Goal: Transaction & Acquisition: Download file/media

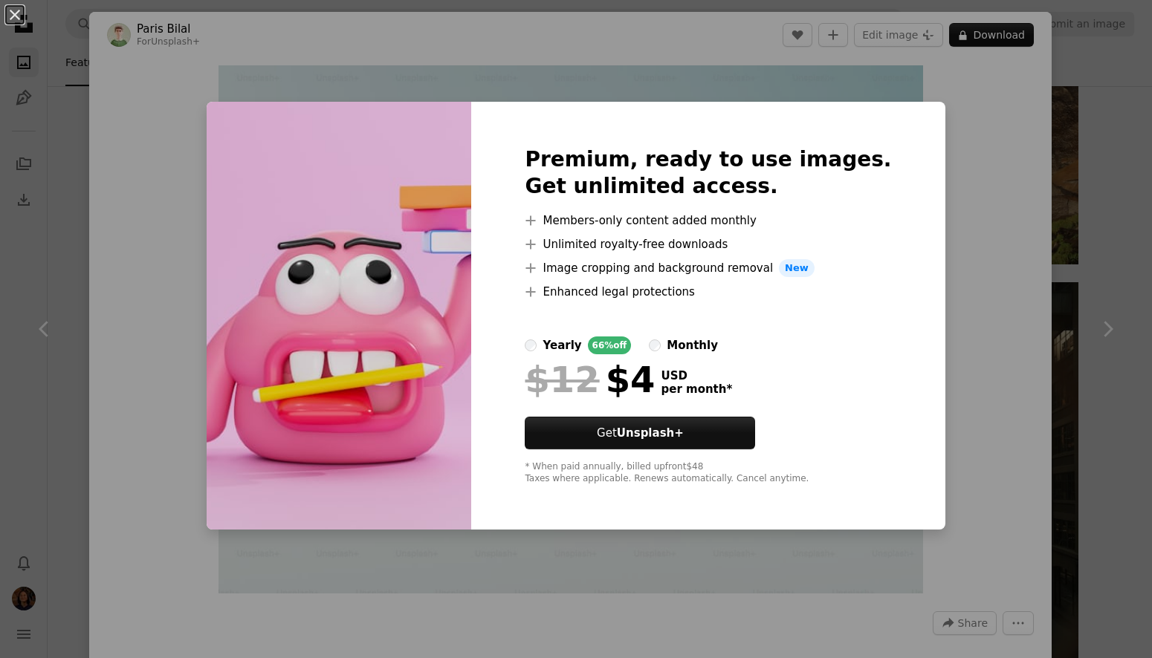
scroll to position [2728, 0]
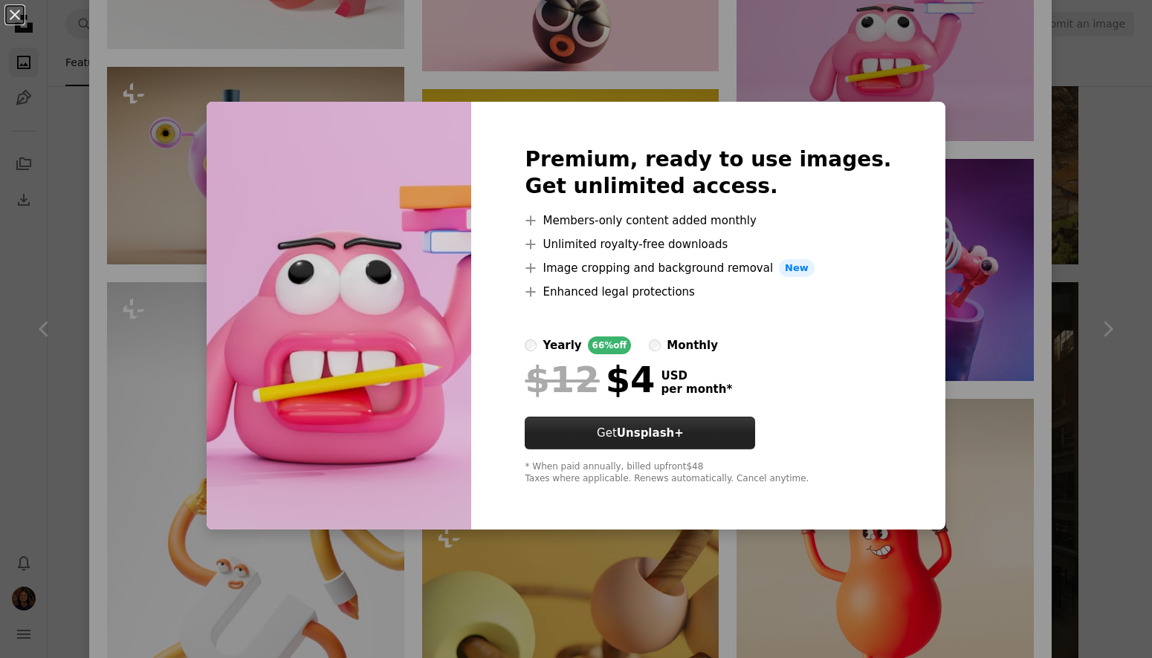
click at [723, 447] on link "Get Unsplash+" at bounding box center [640, 433] width 230 height 33
click at [56, 186] on div "An X shape Premium, ready to use images. Get unlimited access. A plus sign Memb…" at bounding box center [576, 329] width 1152 height 658
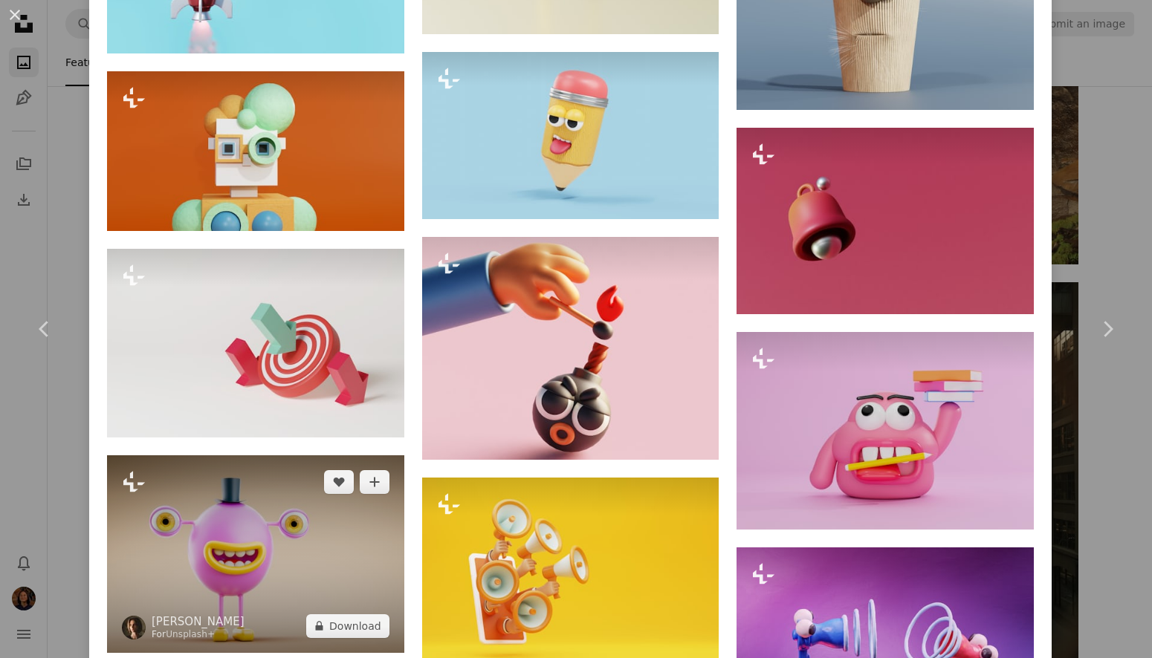
scroll to position [2180, 0]
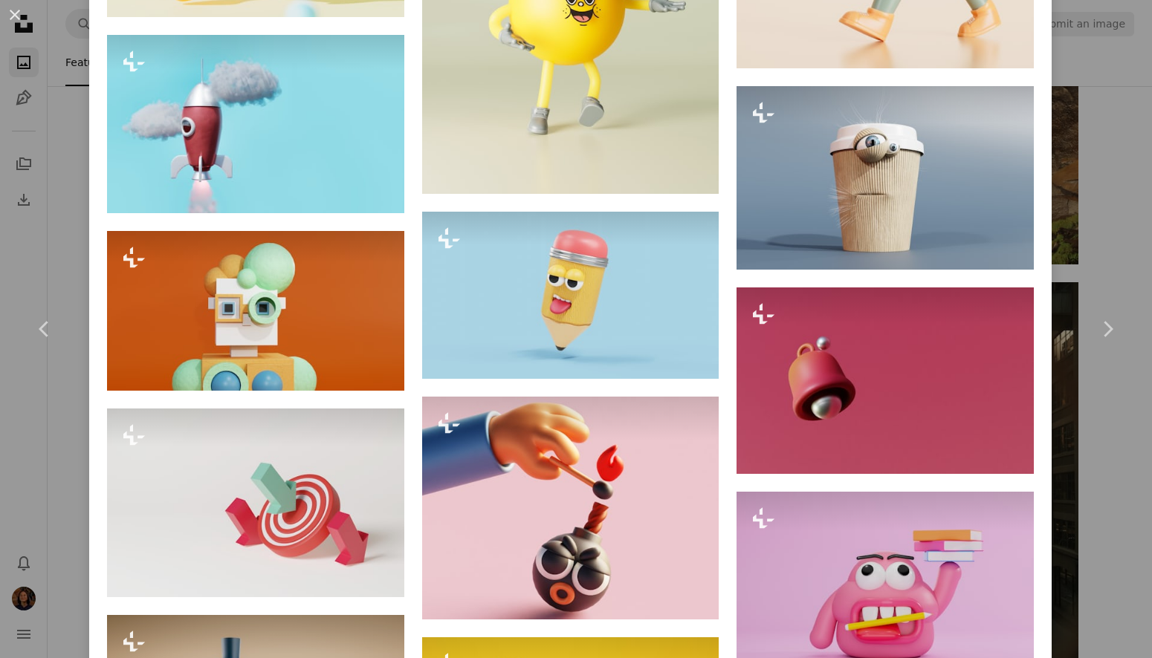
click at [65, 168] on div "An X shape Chevron left Chevron right Paris Bilal For Unsplash+ A heart A plus …" at bounding box center [576, 329] width 1152 height 658
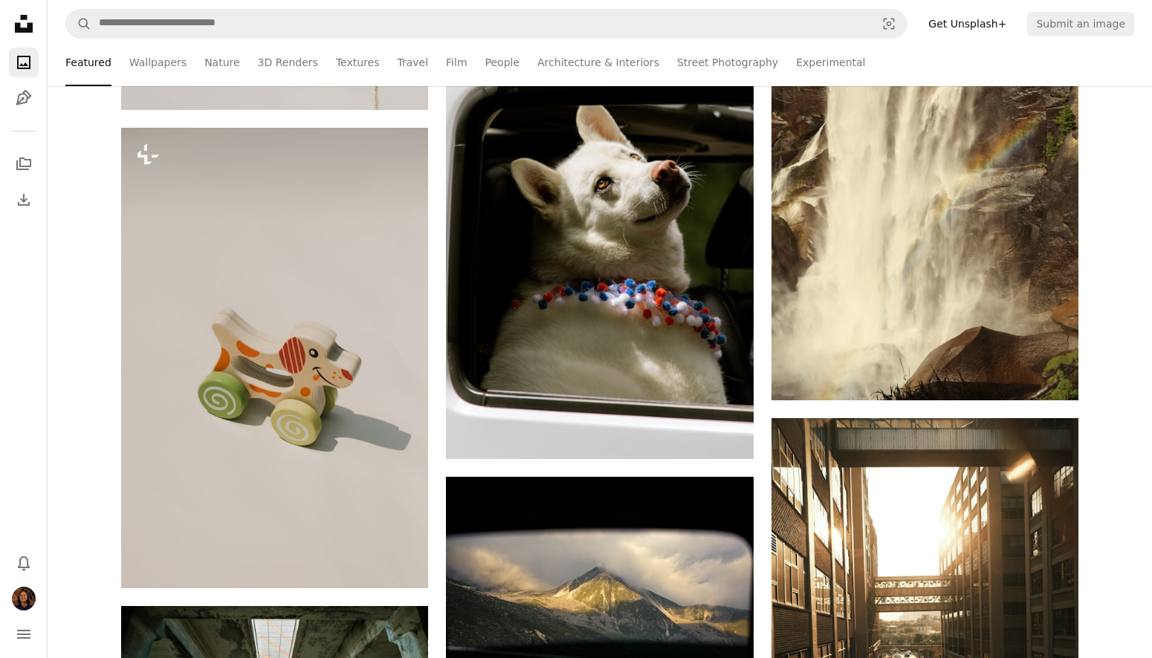
scroll to position [15477, 0]
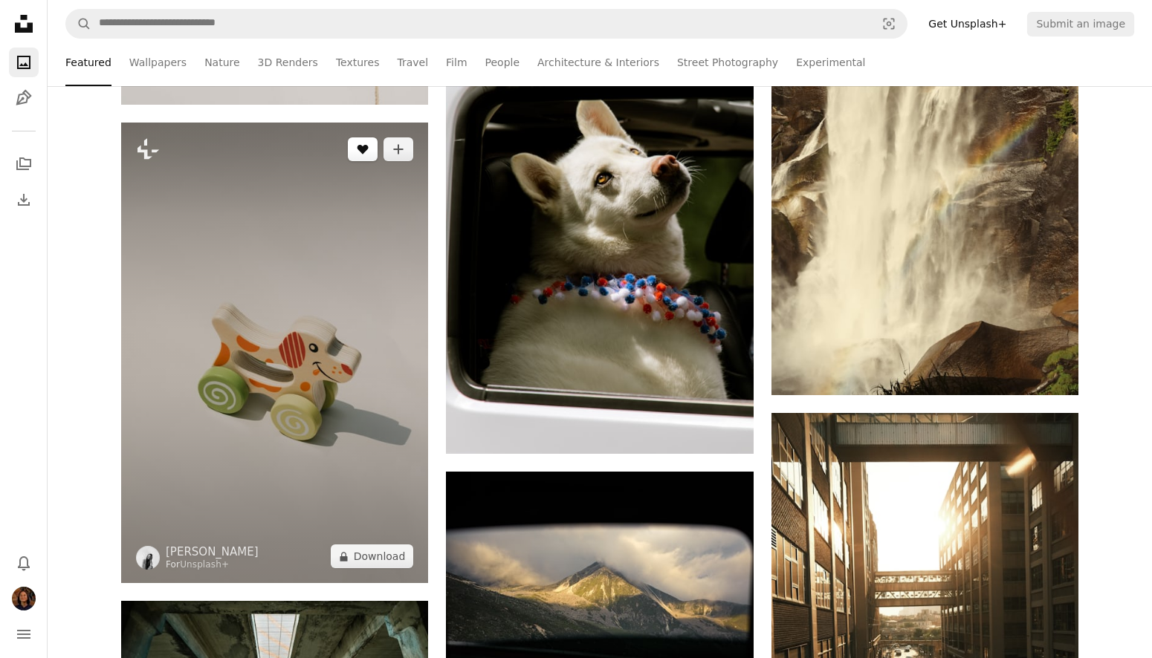
click at [357, 146] on icon "A heart" at bounding box center [363, 149] width 12 height 12
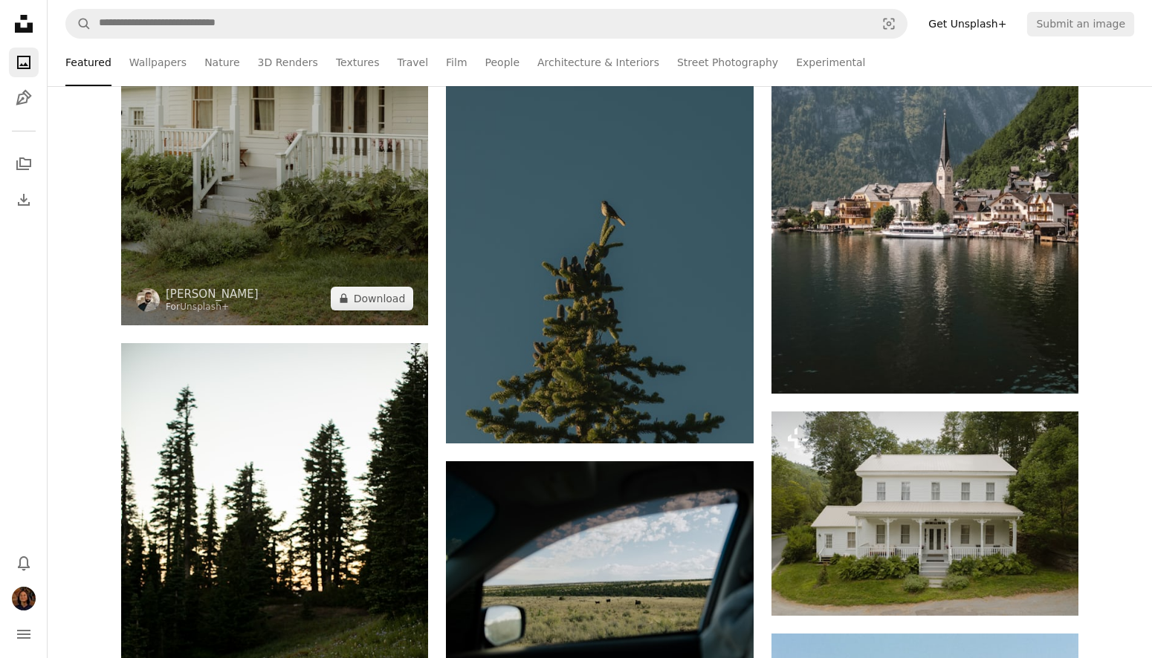
scroll to position [16464, 0]
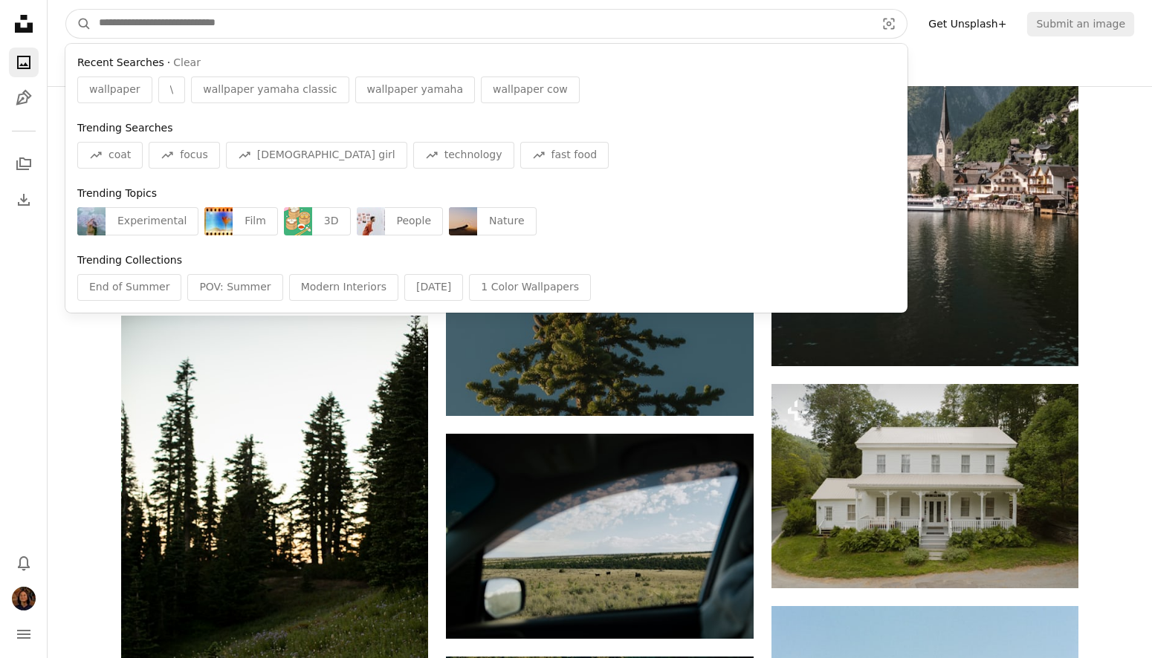
click at [416, 24] on input "Find visuals sitewide" at bounding box center [481, 24] width 780 height 28
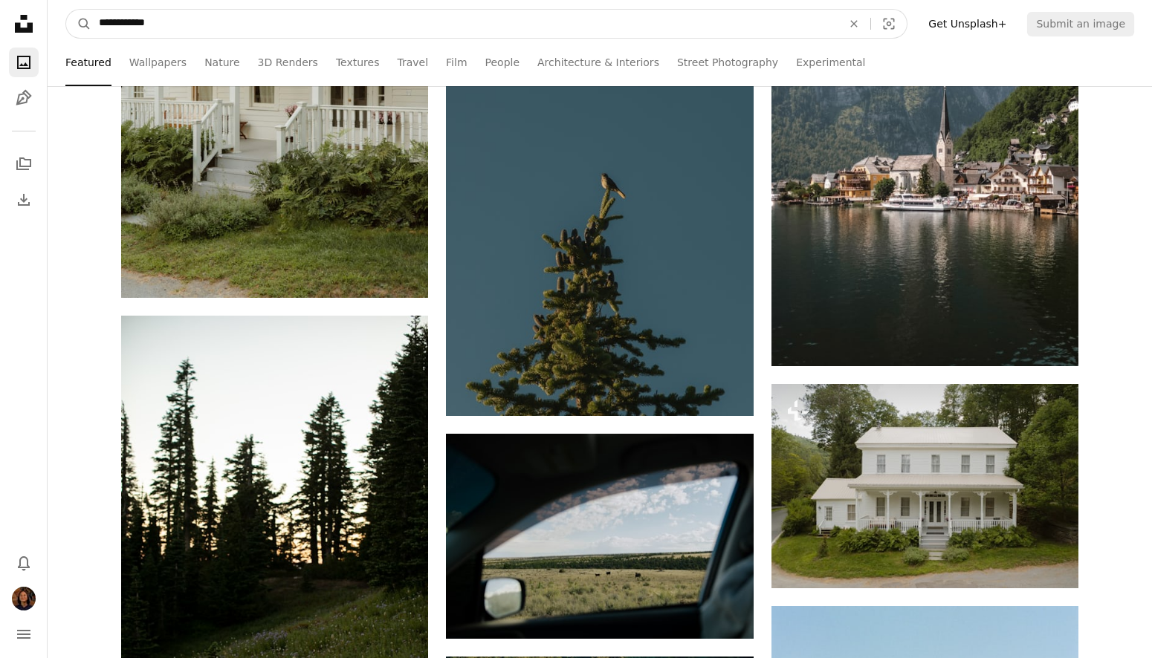
type input "**********"
click at [79, 24] on button "A magnifying glass" at bounding box center [78, 24] width 25 height 28
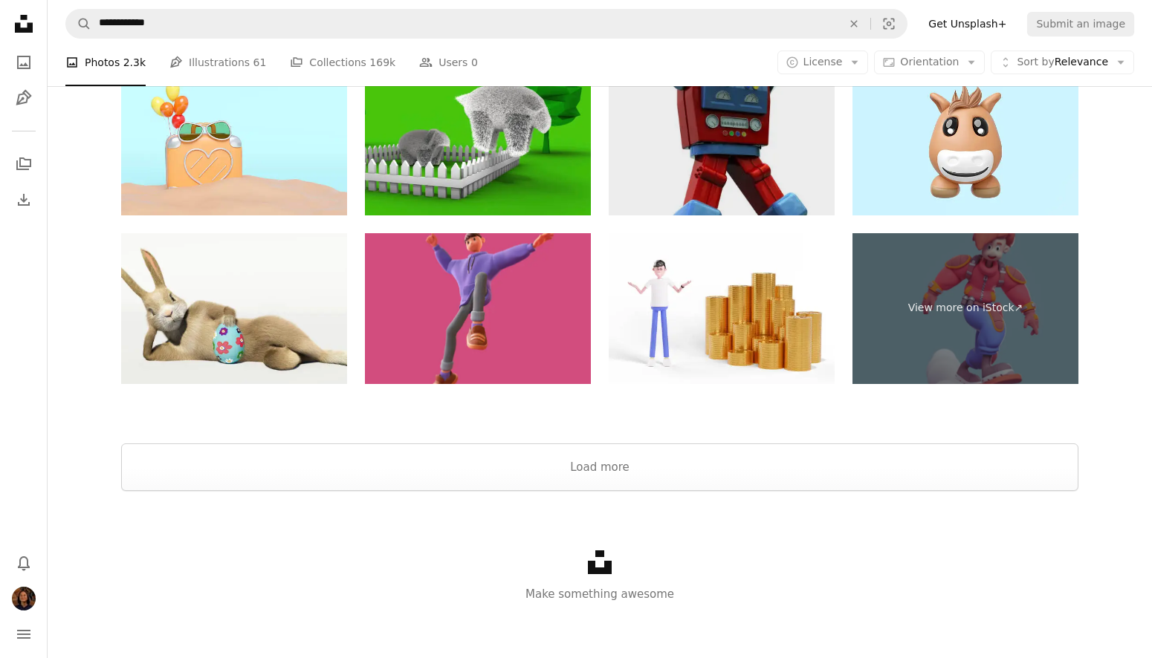
scroll to position [2808, 0]
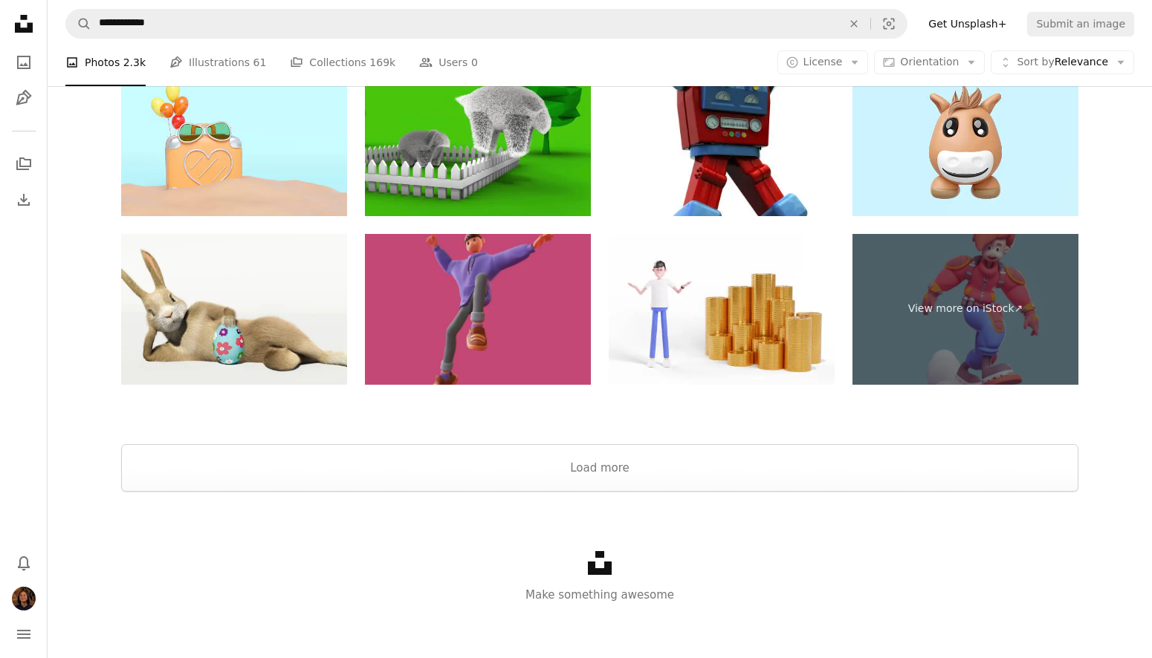
click at [493, 302] on img at bounding box center [478, 309] width 226 height 151
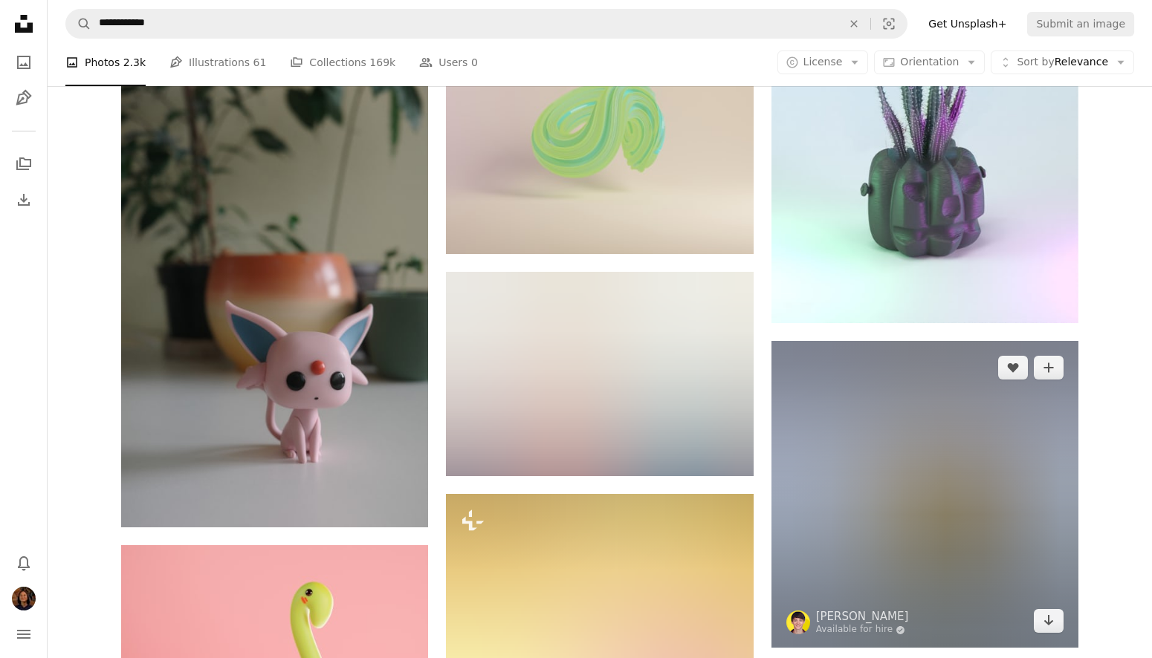
scroll to position [1456, 0]
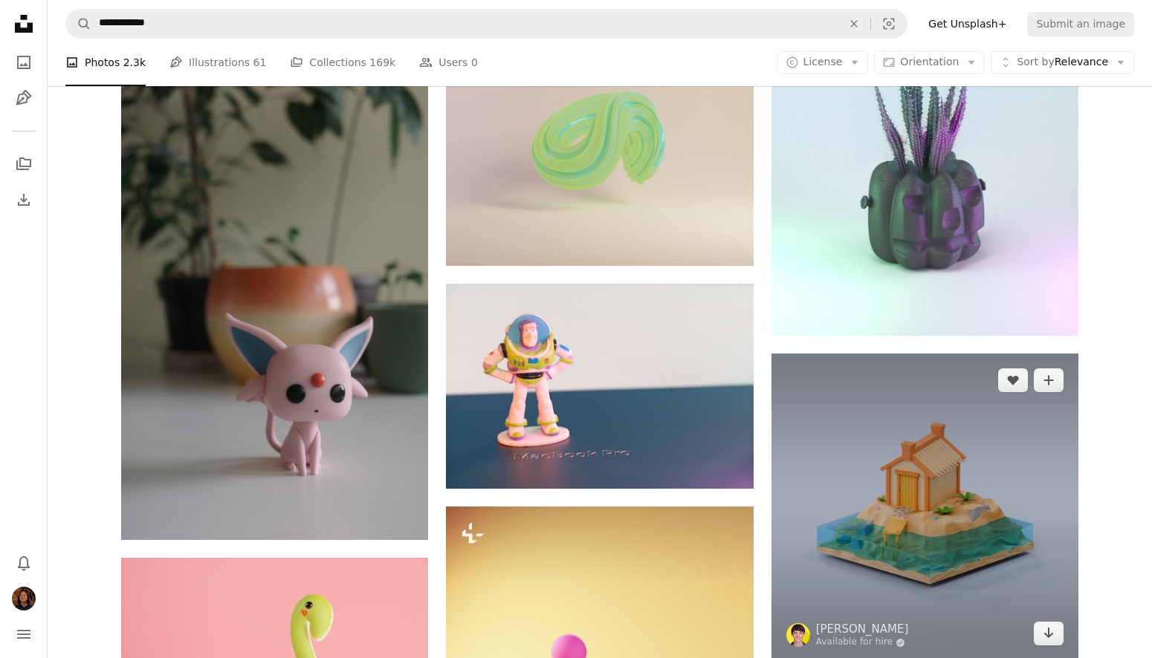
click at [848, 402] on img at bounding box center [924, 507] width 307 height 307
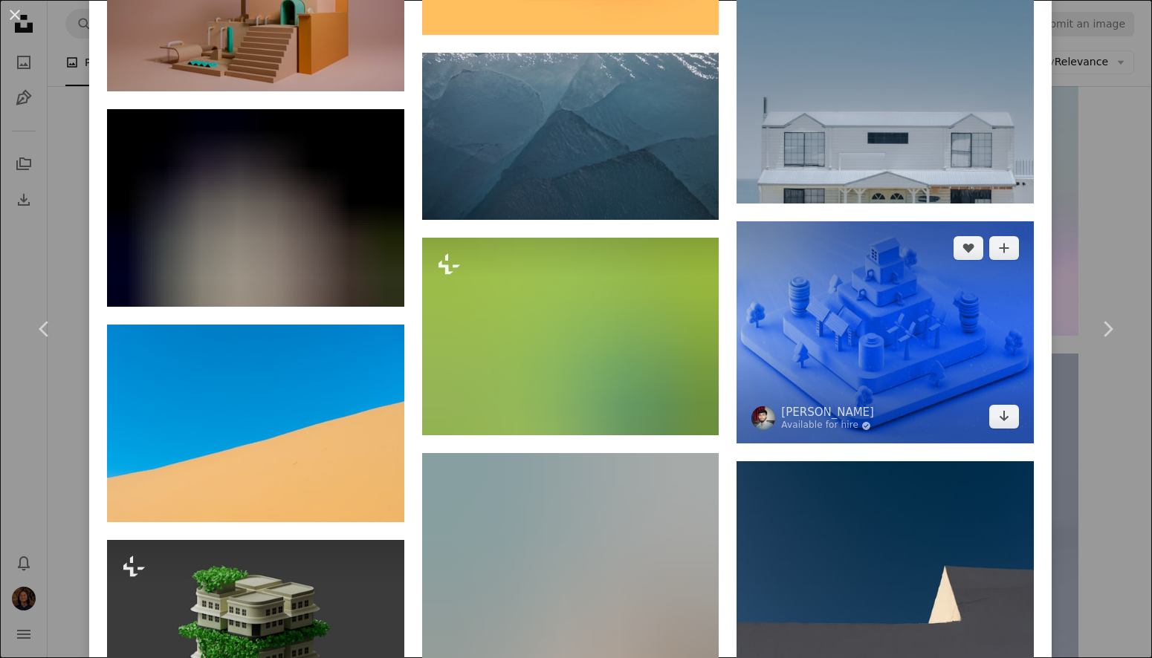
scroll to position [4360, 0]
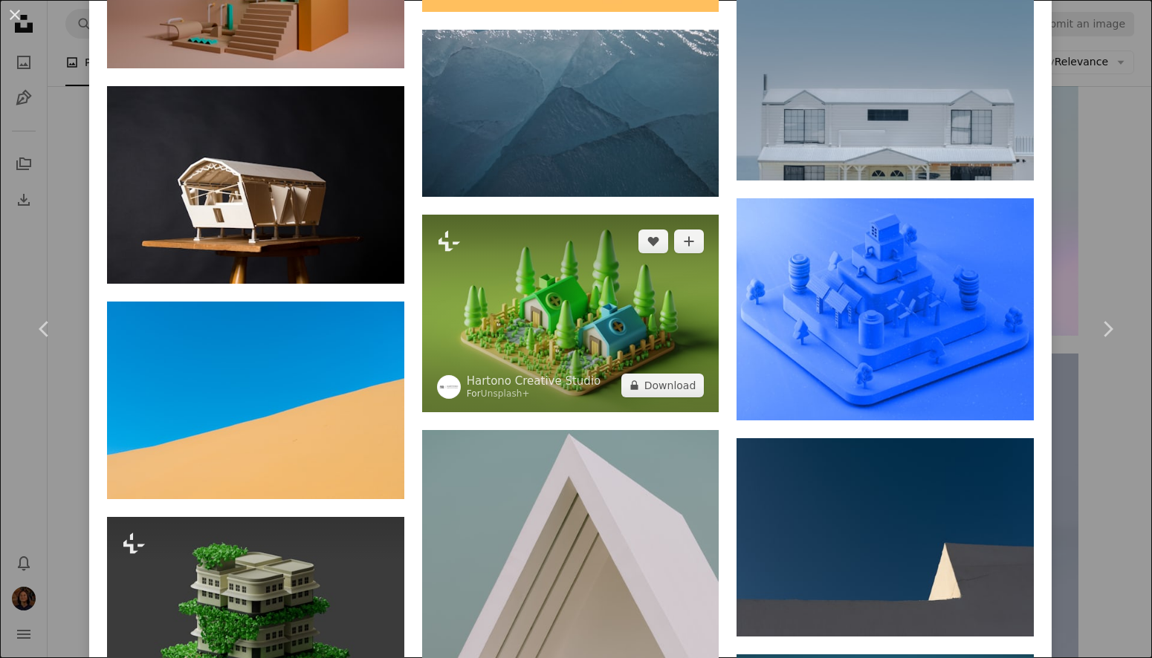
click at [666, 326] on img at bounding box center [570, 314] width 297 height 198
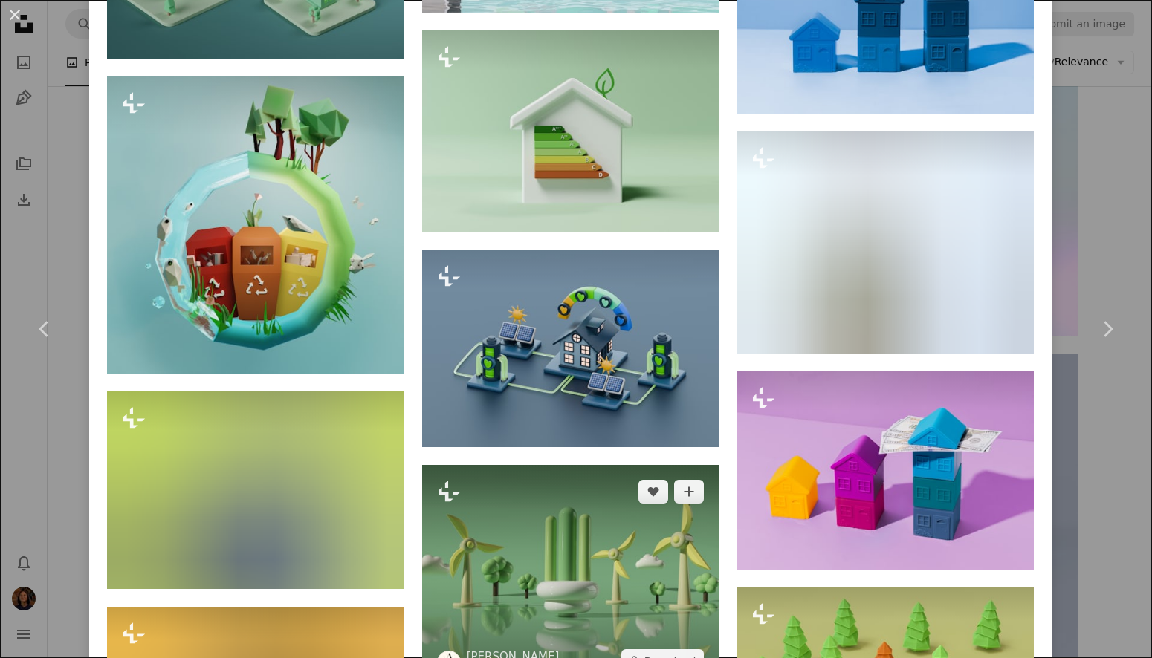
scroll to position [7689, 0]
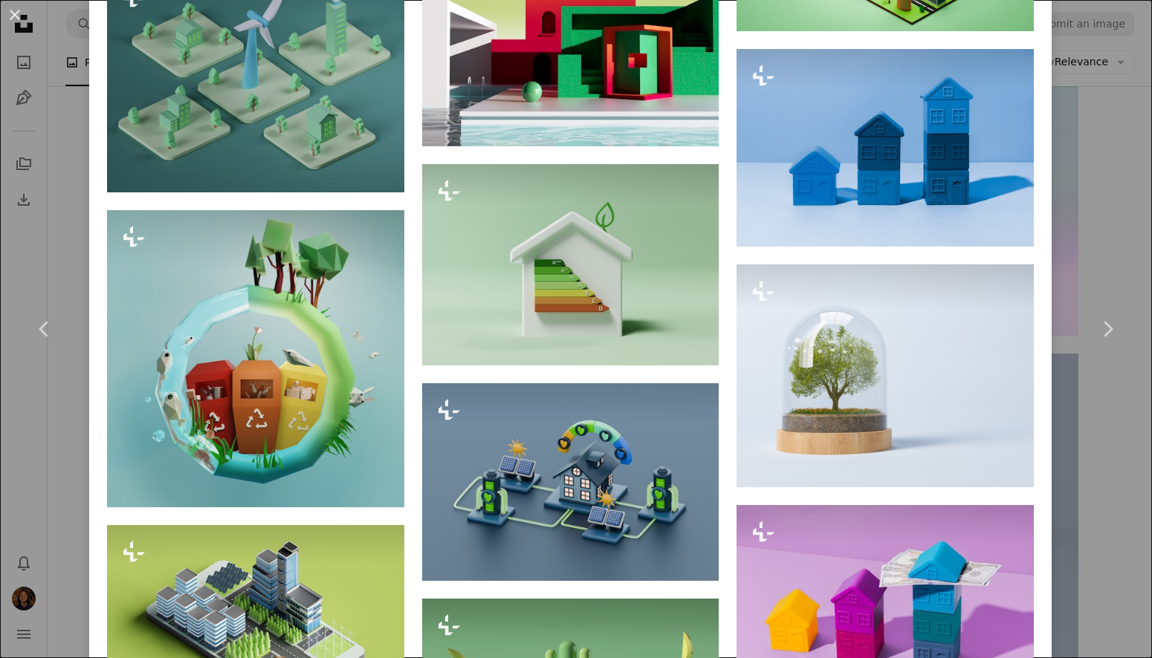
click at [1072, 174] on div "An X shape Chevron left Chevron right Hartono Creative Studio For Unsplash+ A h…" at bounding box center [576, 329] width 1152 height 658
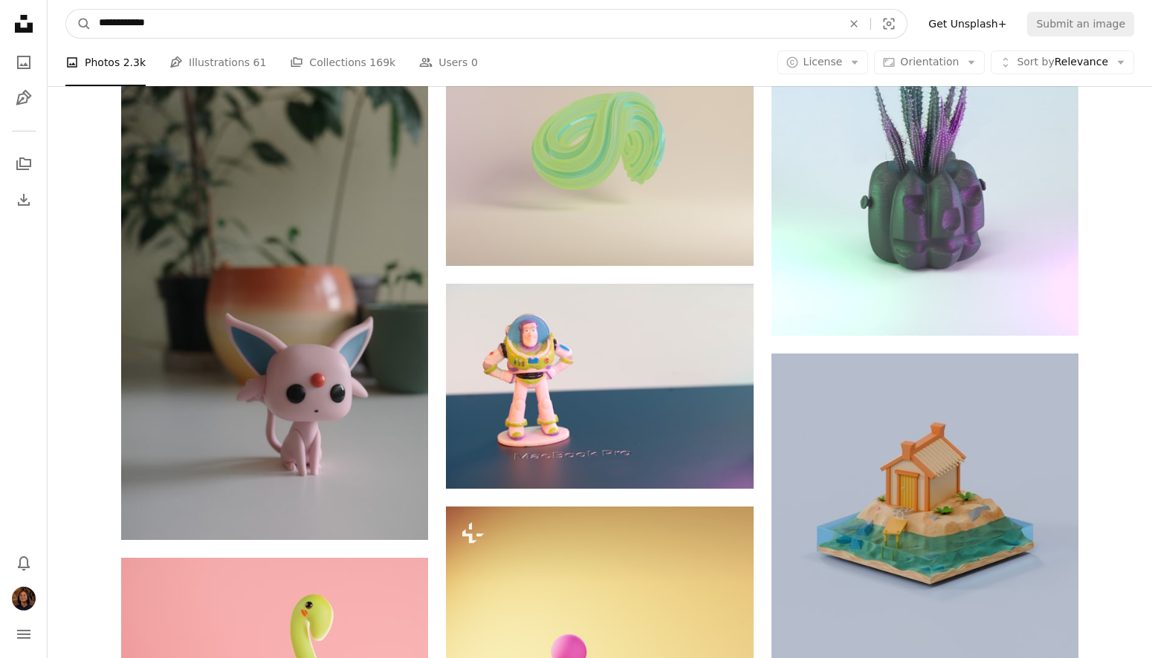
click at [189, 18] on input "**********" at bounding box center [464, 24] width 746 height 28
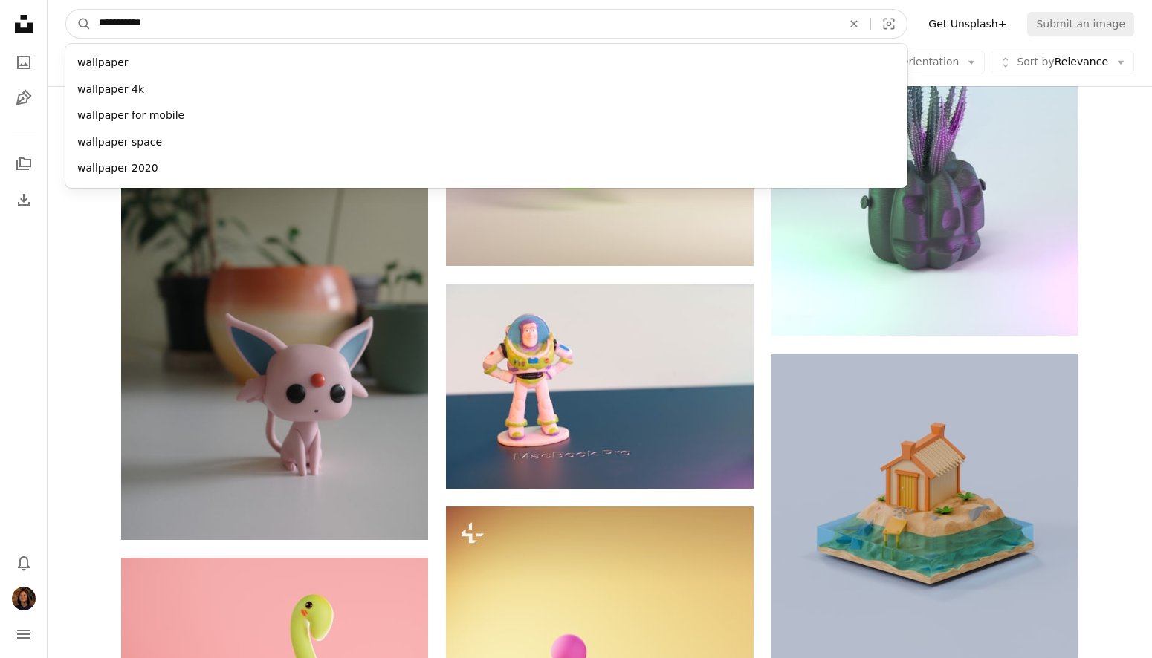
type input "**********"
click at [79, 24] on button "A magnifying glass" at bounding box center [78, 24] width 25 height 28
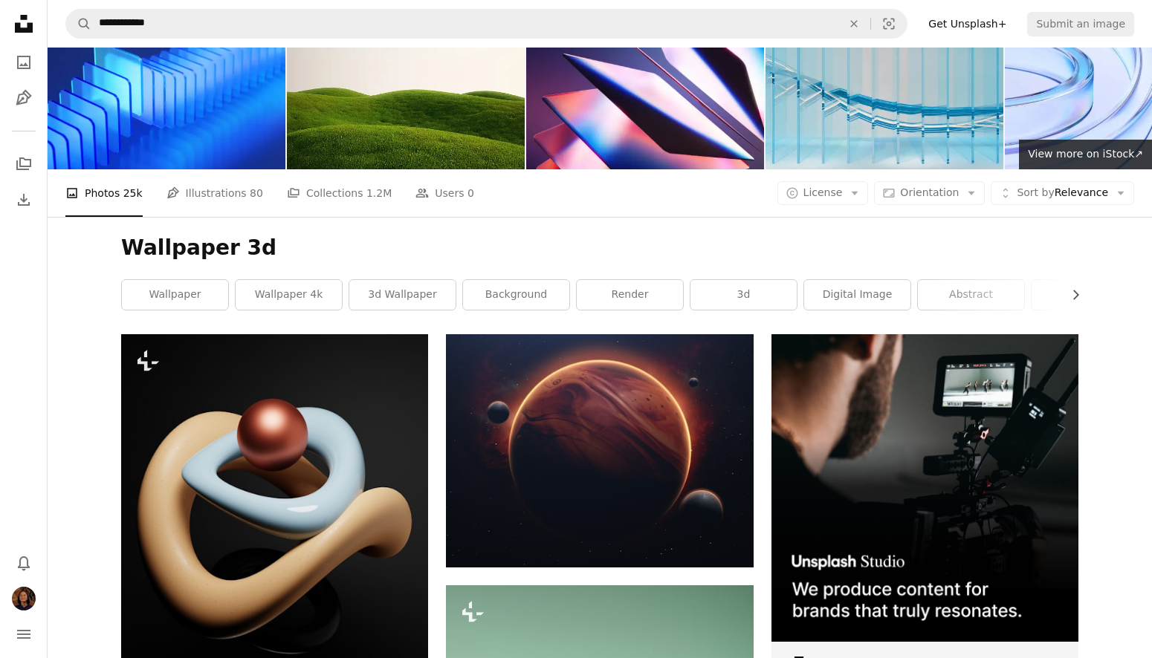
scroll to position [65, 0]
click at [843, 197] on span "License" at bounding box center [822, 193] width 39 height 12
click at [867, 300] on link "Free" at bounding box center [852, 311] width 122 height 27
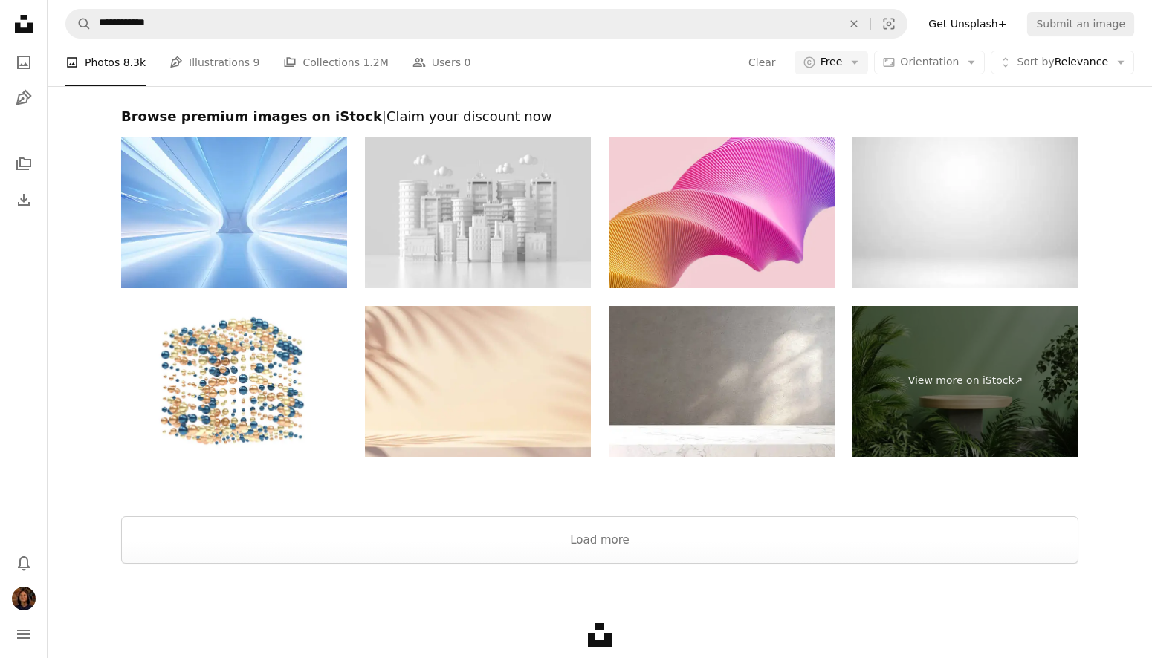
scroll to position [3360, 0]
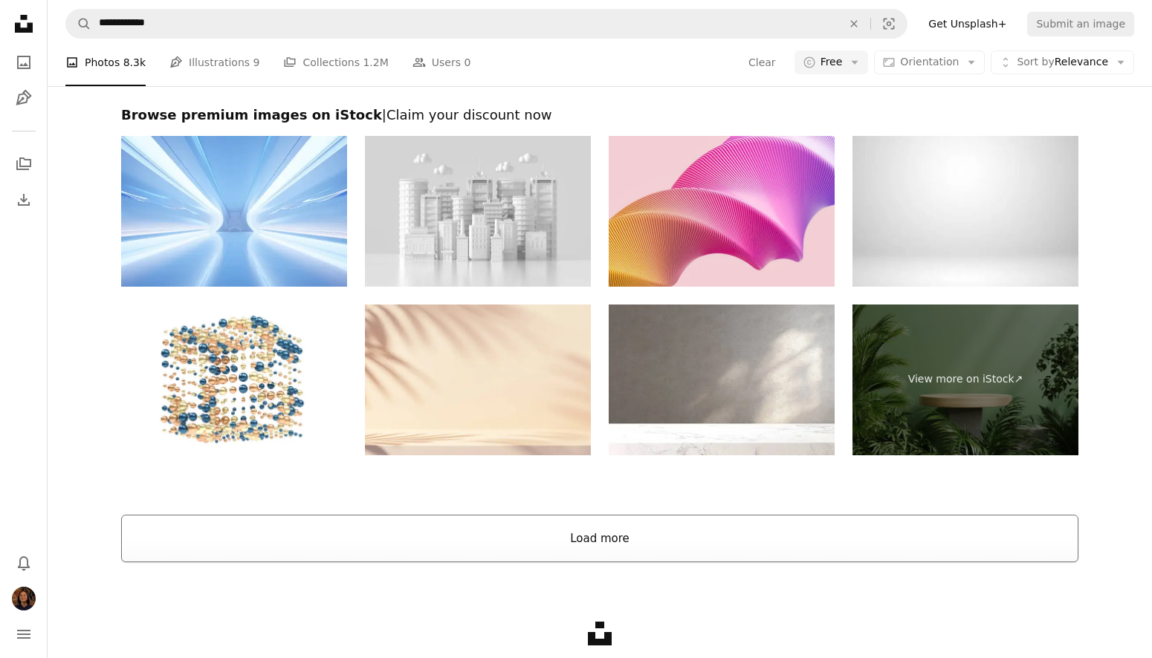
click at [713, 539] on button "Load more" at bounding box center [599, 539] width 957 height 48
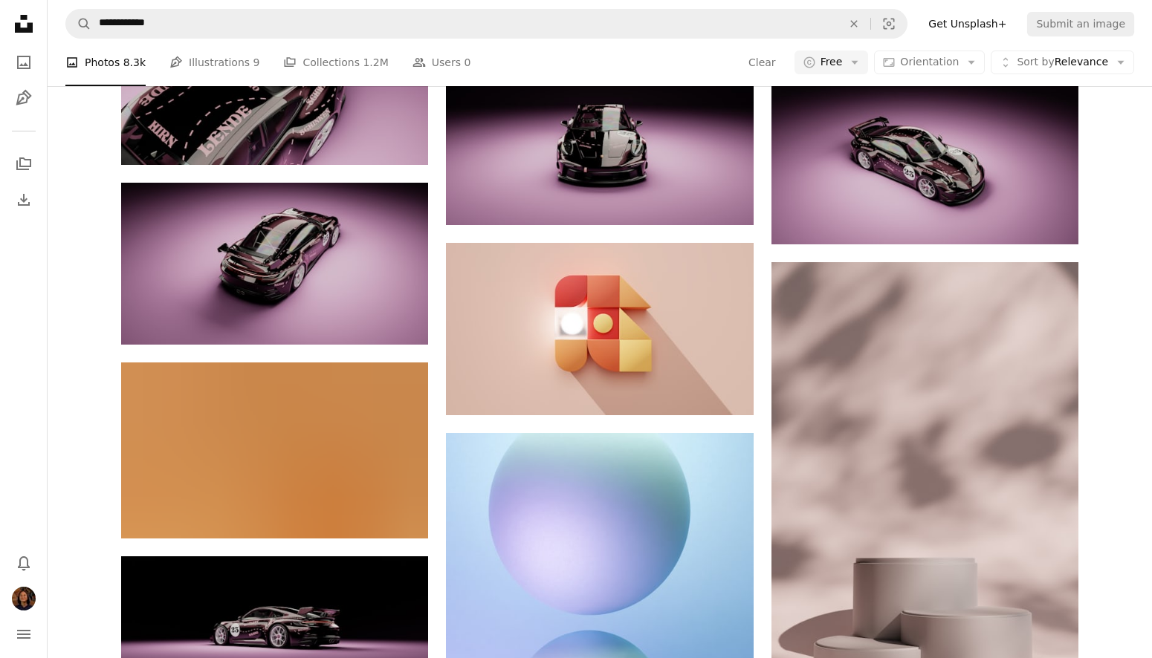
scroll to position [4532, 0]
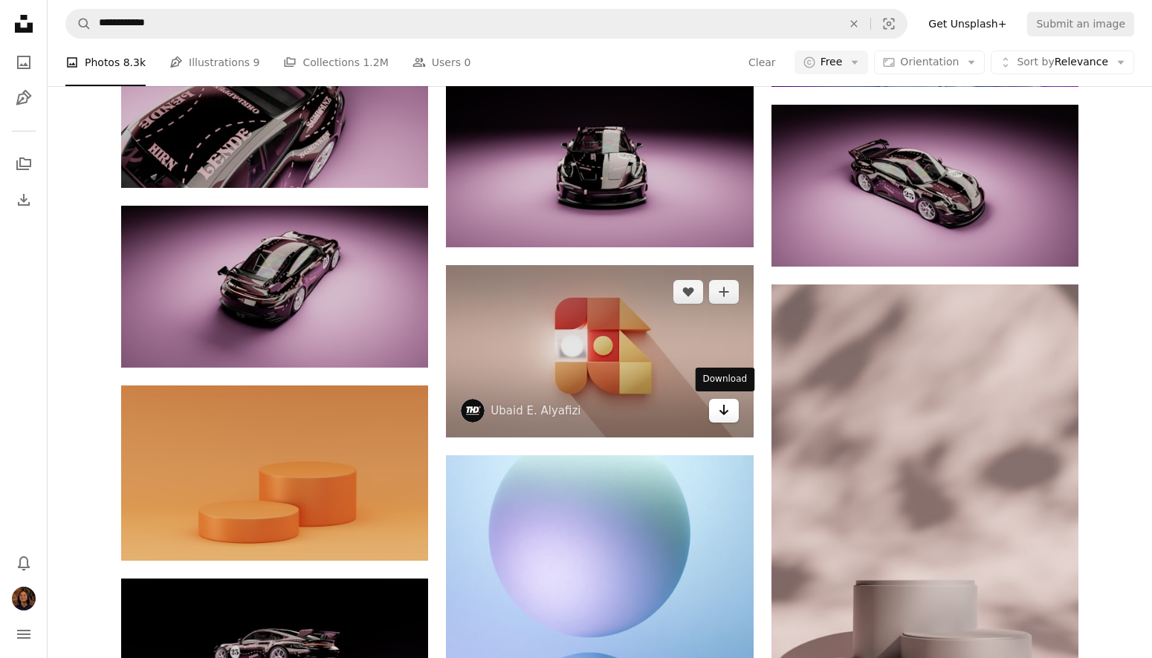
click at [722, 411] on icon "Download" at bounding box center [724, 410] width 10 height 10
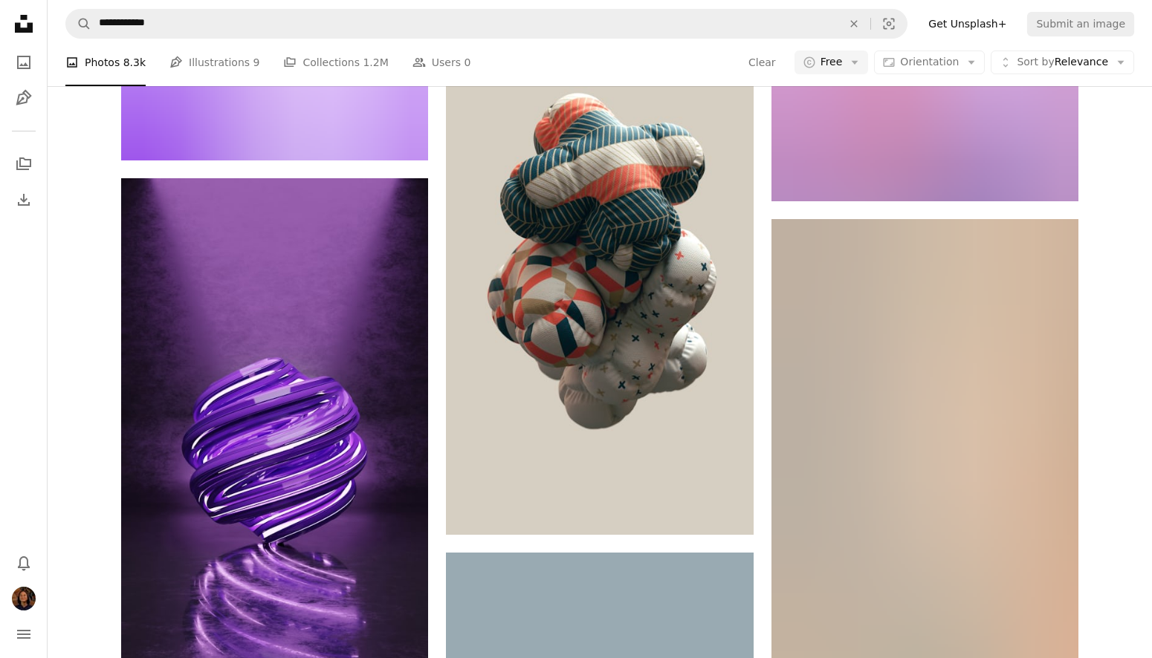
scroll to position [20278, 0]
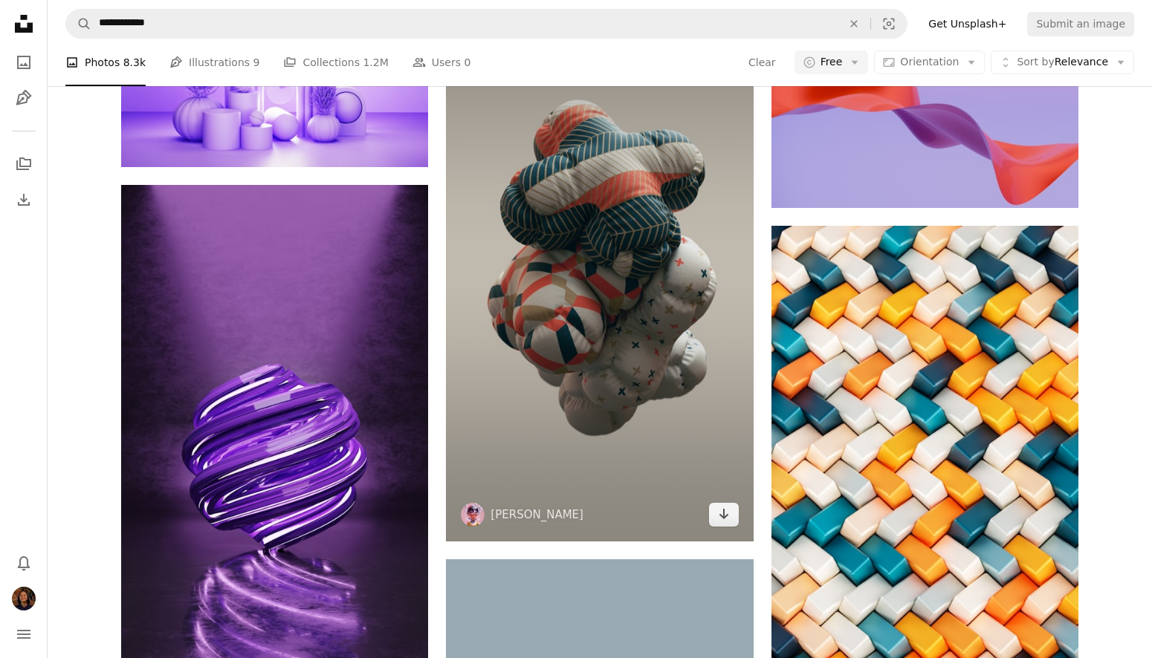
click at [643, 300] on img at bounding box center [599, 269] width 307 height 546
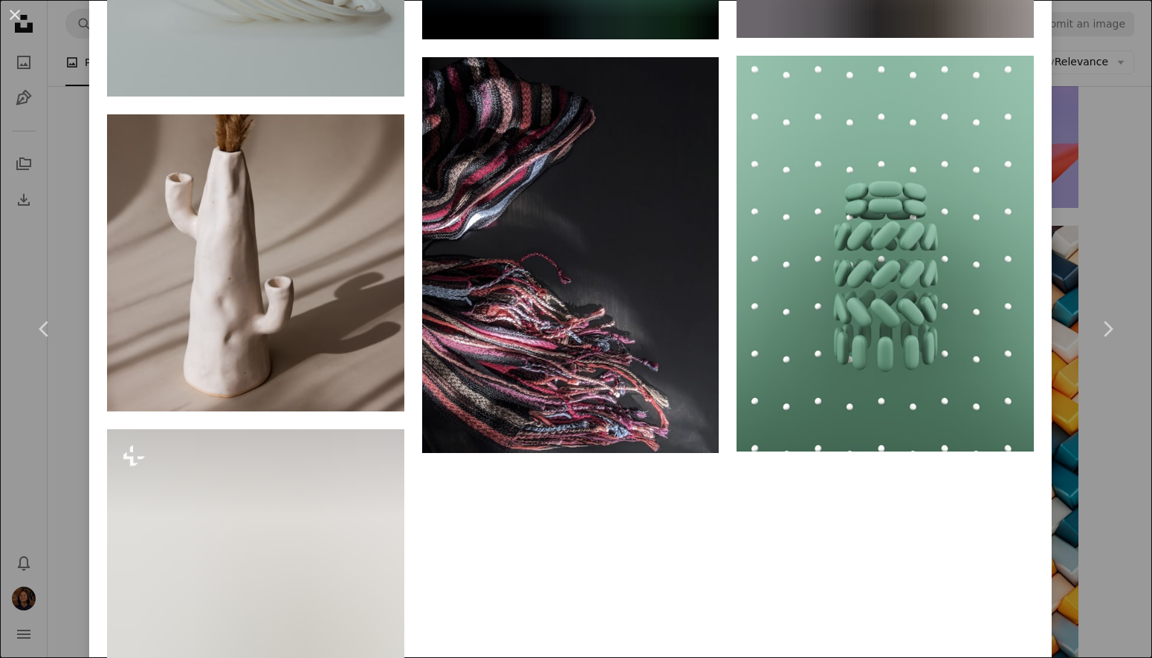
scroll to position [8585, 0]
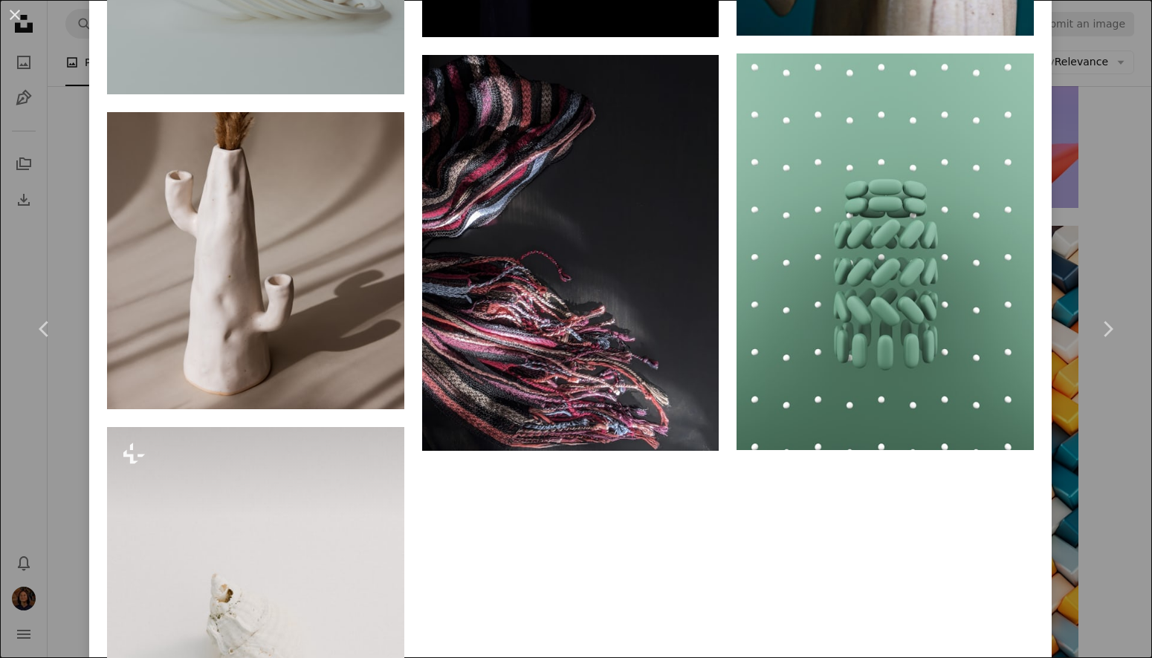
click at [1066, 593] on div "An X shape Chevron left Chevron right [PERSON_NAME] anmolbindra_ A heart A plus…" at bounding box center [576, 329] width 1152 height 658
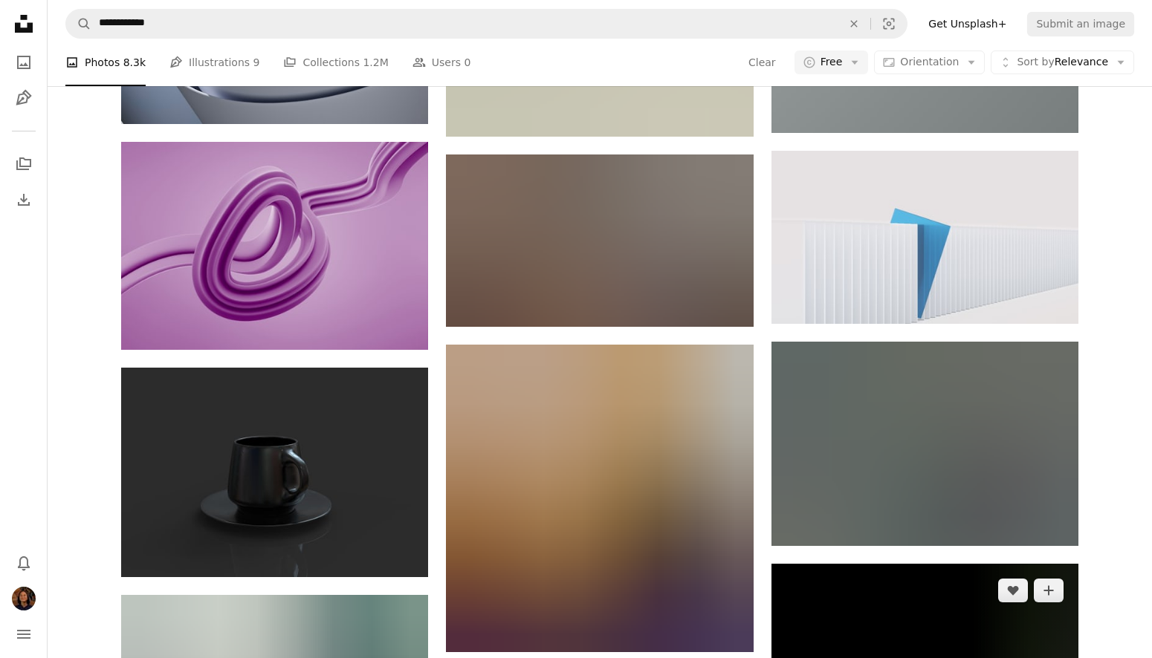
scroll to position [21447, 0]
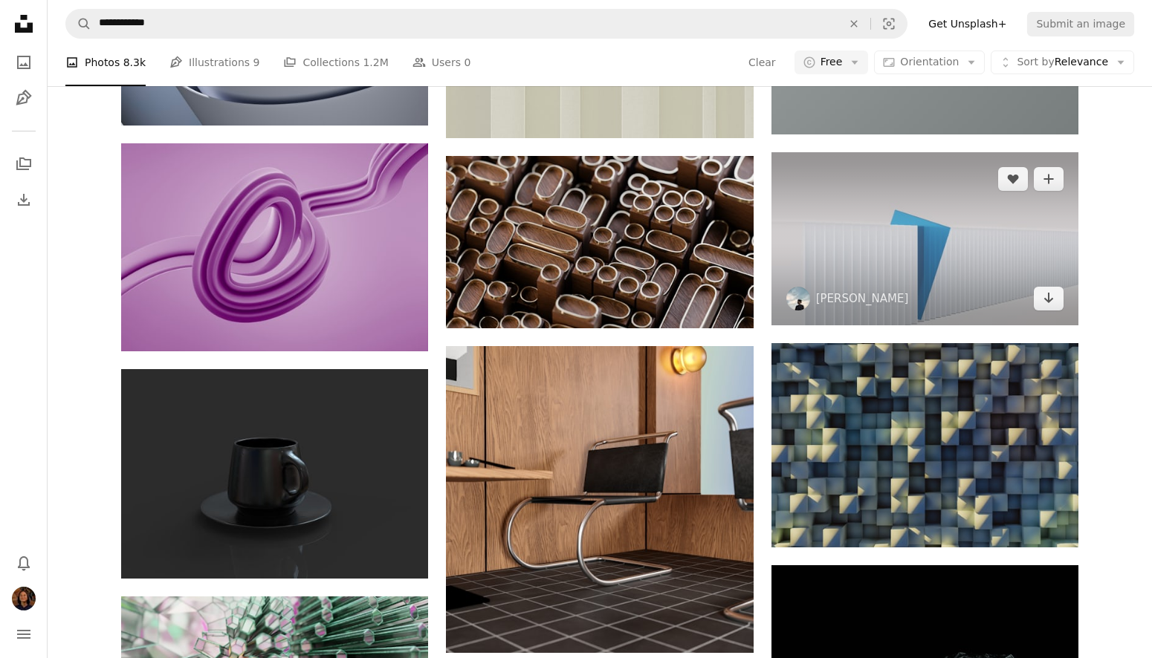
click at [942, 270] on img at bounding box center [924, 238] width 307 height 172
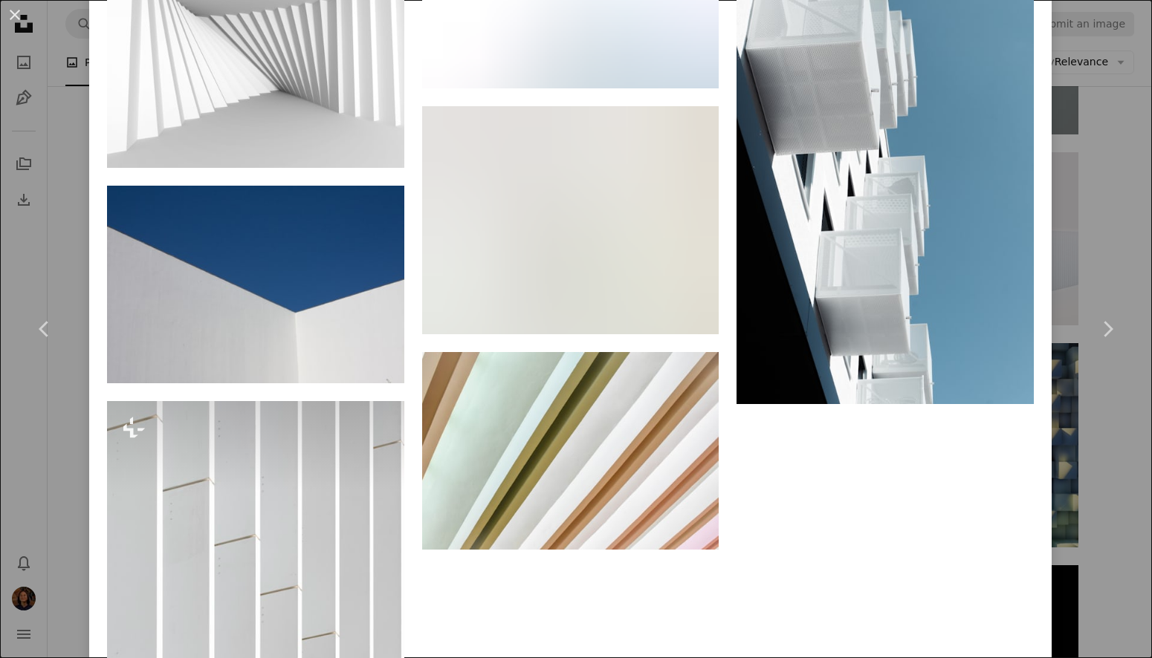
scroll to position [7977, 0]
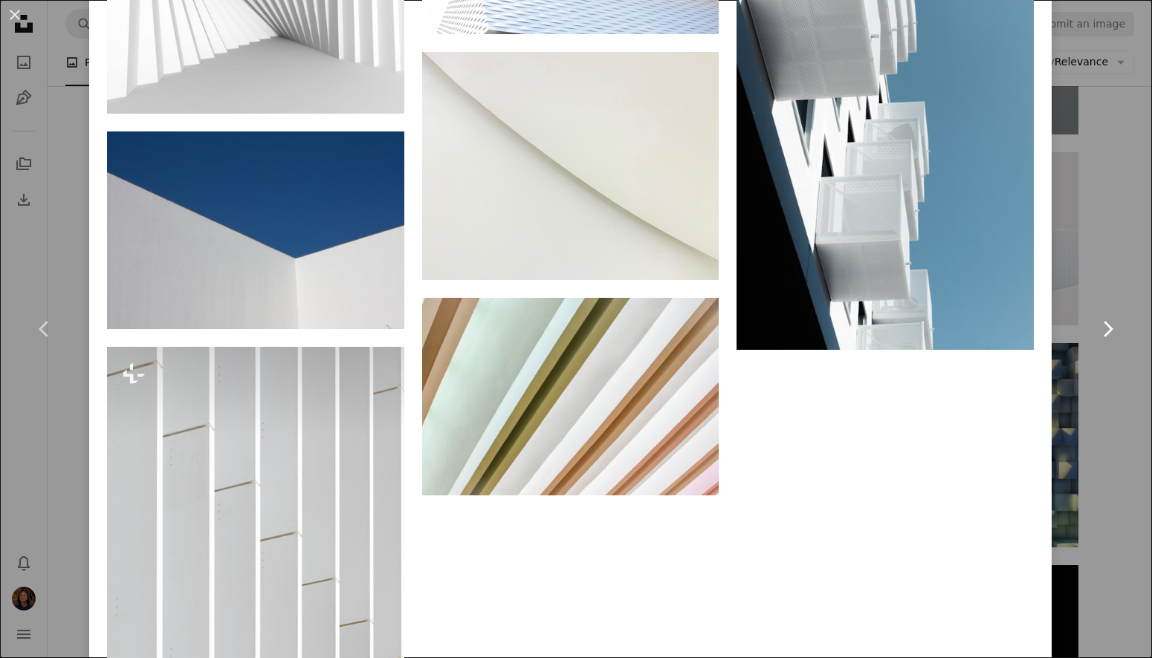
click at [1117, 355] on link "Chevron right" at bounding box center [1107, 329] width 89 height 143
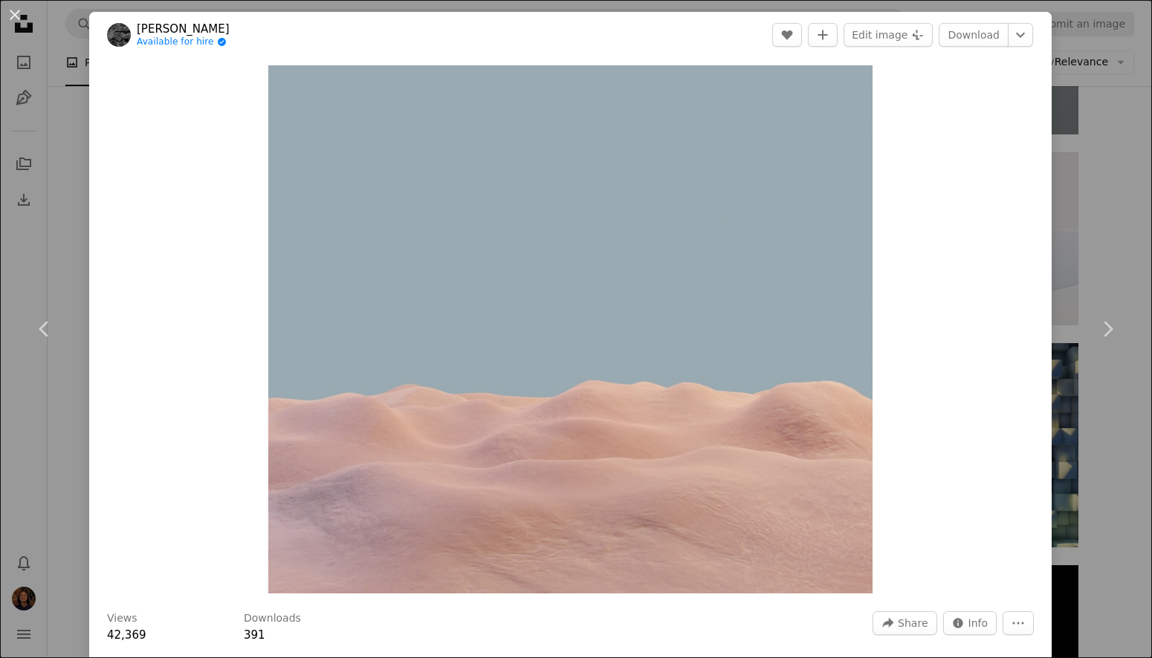
click at [1132, 464] on div "An X shape Chevron left Chevron right [PERSON_NAME] Available for hire A checkm…" at bounding box center [576, 329] width 1152 height 658
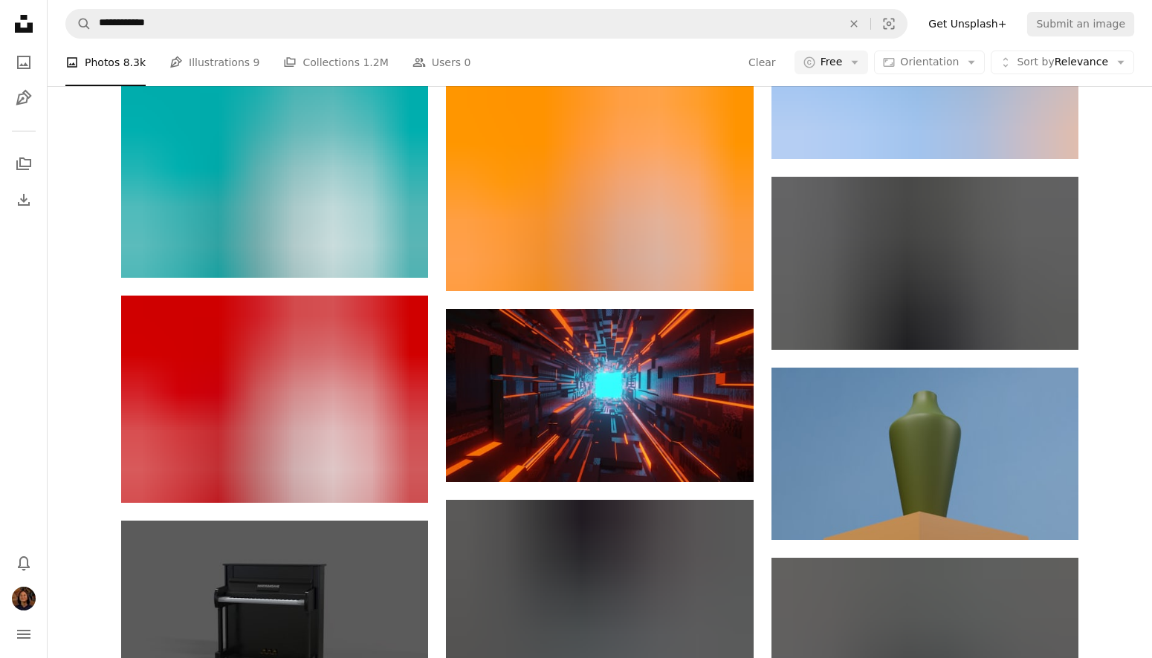
scroll to position [33000, 0]
